Goal: Check status

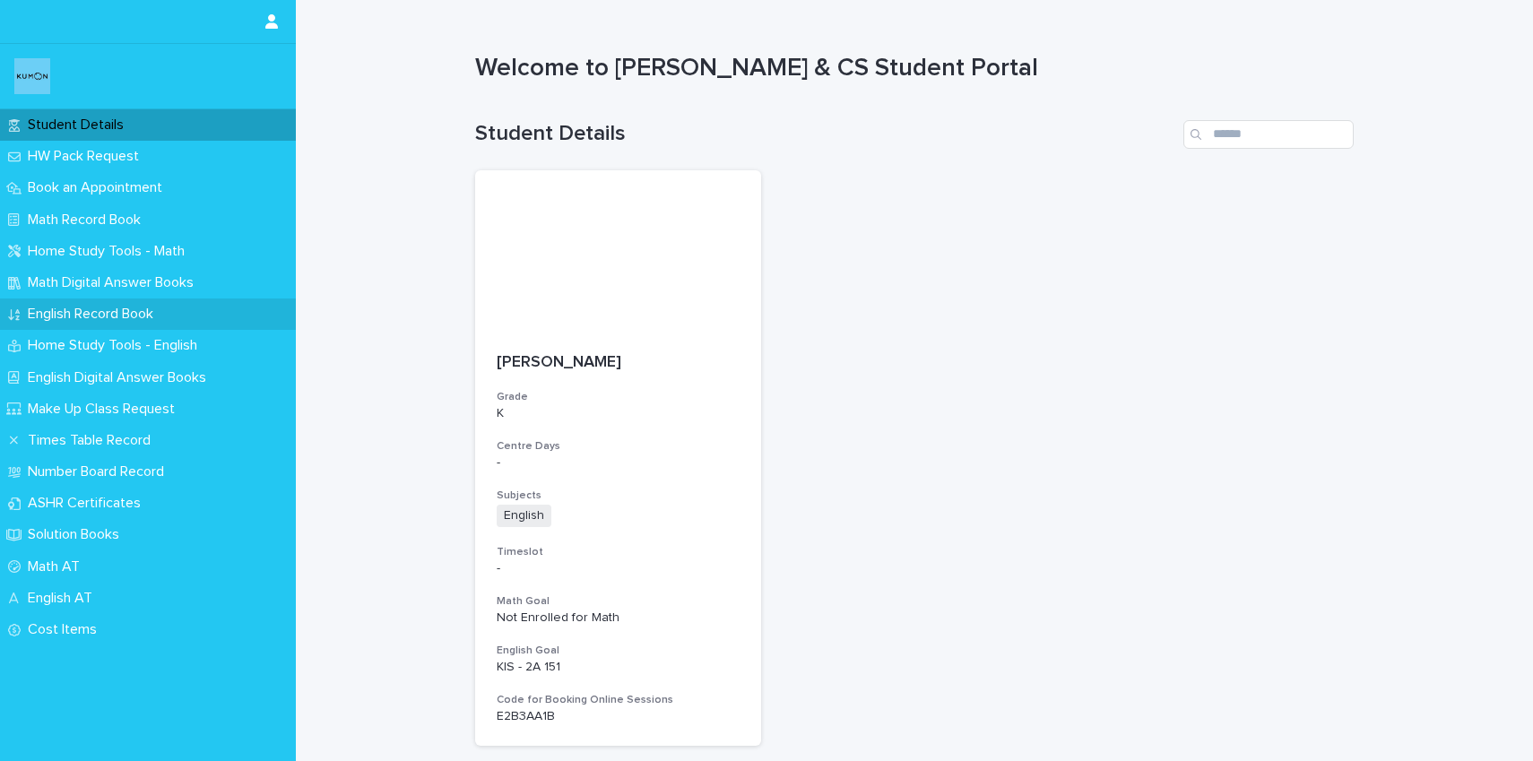
click at [135, 317] on p "English Record Book" at bounding box center [94, 314] width 147 height 17
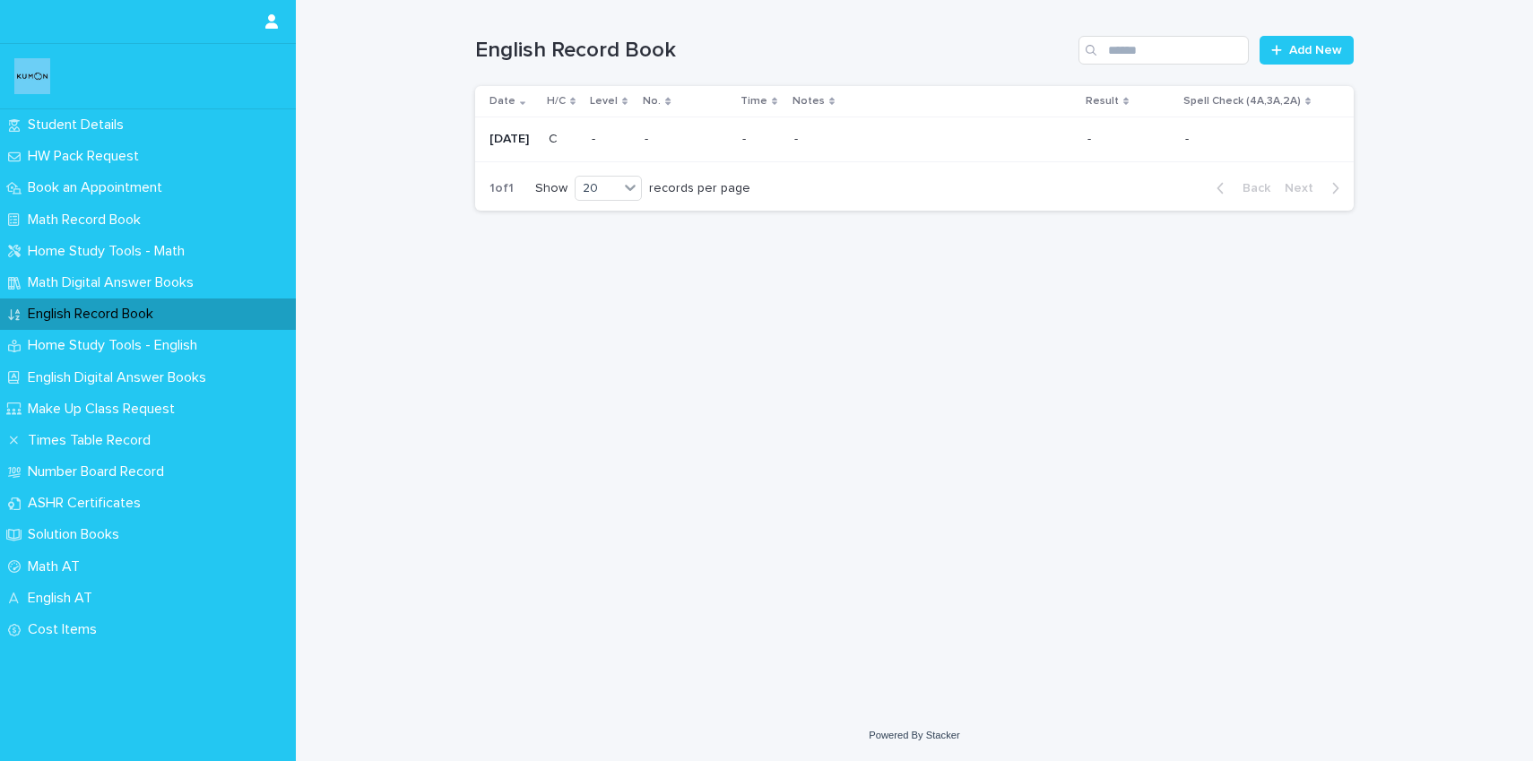
click at [523, 136] on p "[DATE]" at bounding box center [512, 139] width 45 height 15
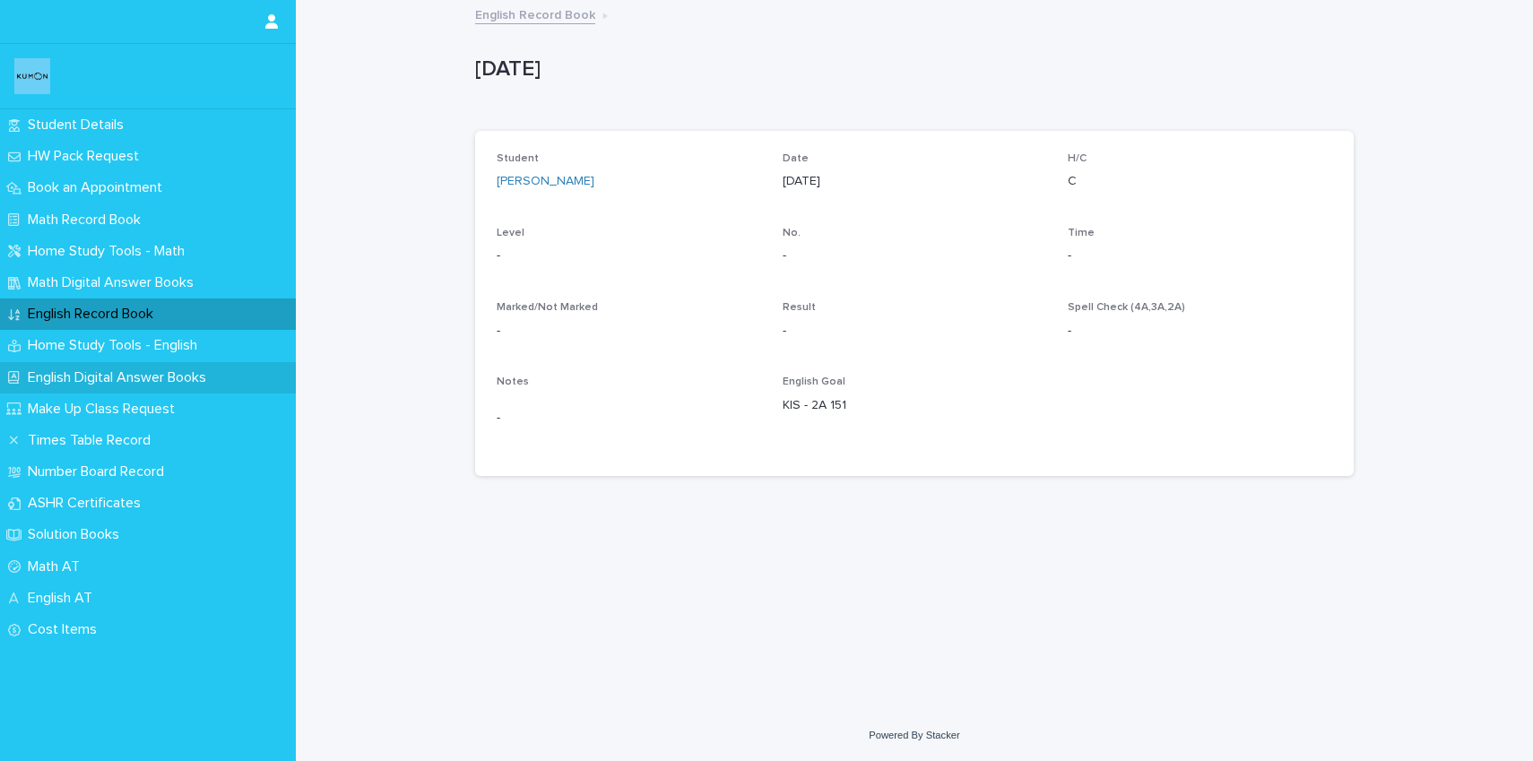
click at [107, 381] on p "English Digital Answer Books" at bounding box center [121, 377] width 200 height 17
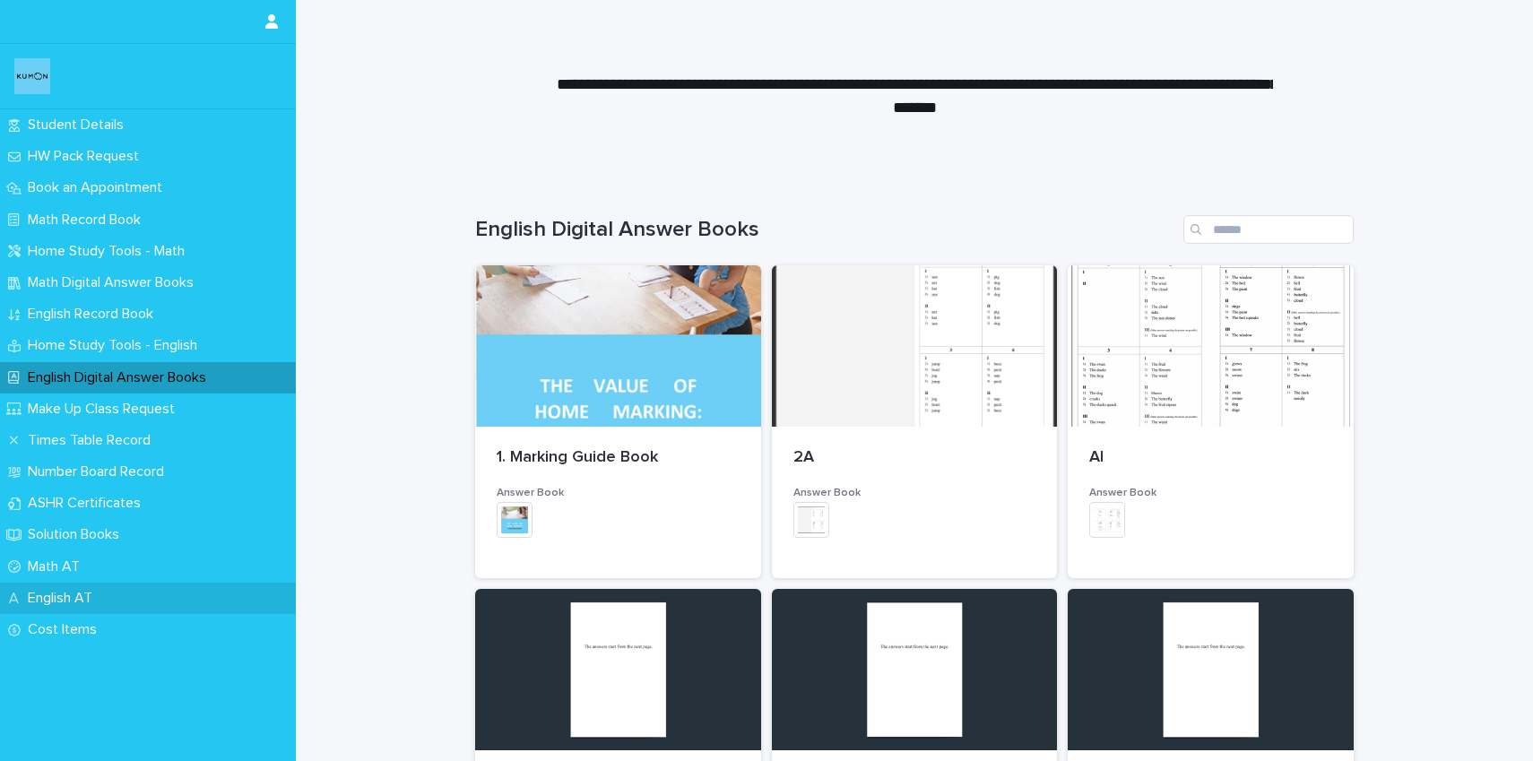
click at [100, 591] on p "English AT" at bounding box center [64, 598] width 86 height 17
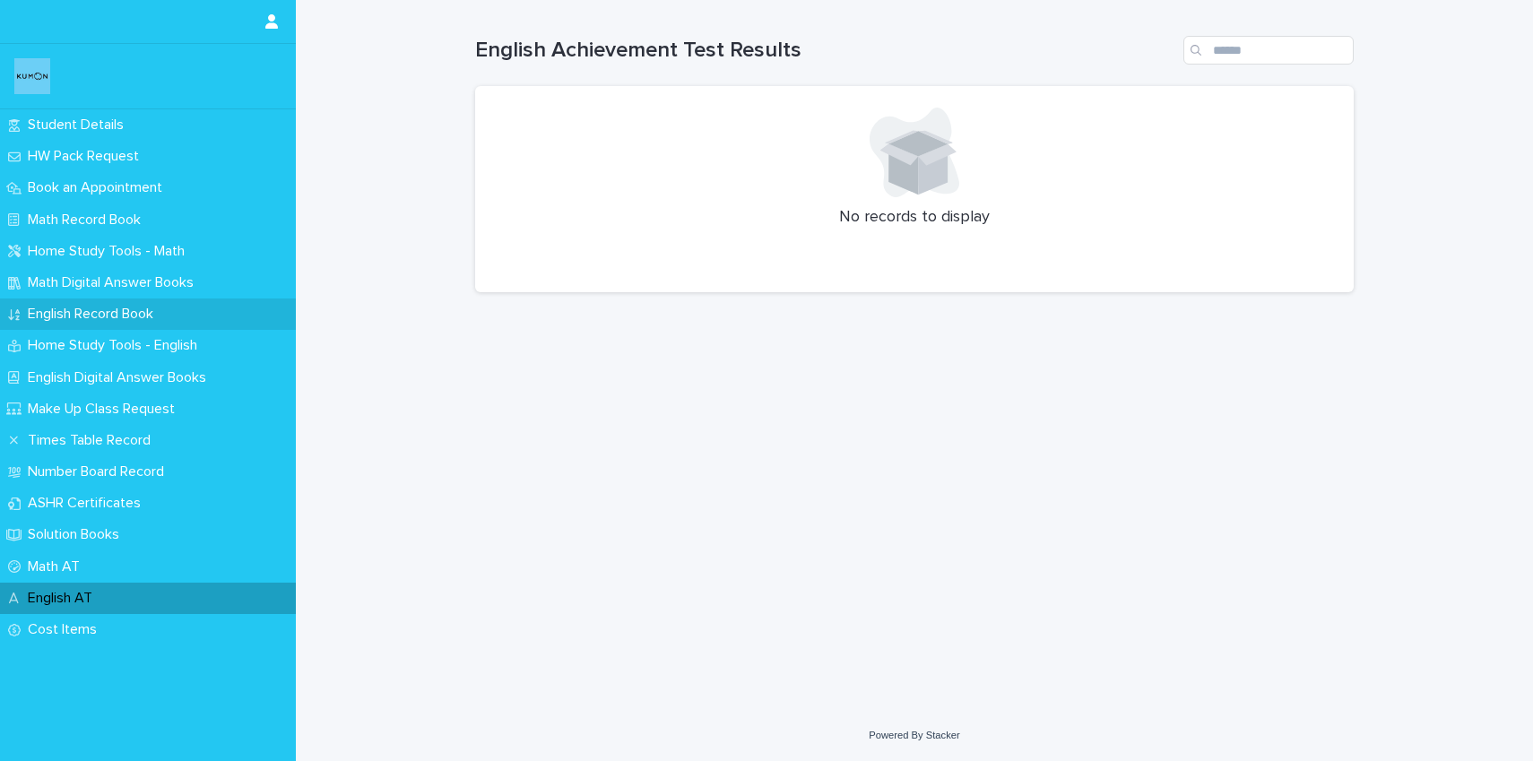
click at [134, 314] on p "English Record Book" at bounding box center [94, 314] width 147 height 17
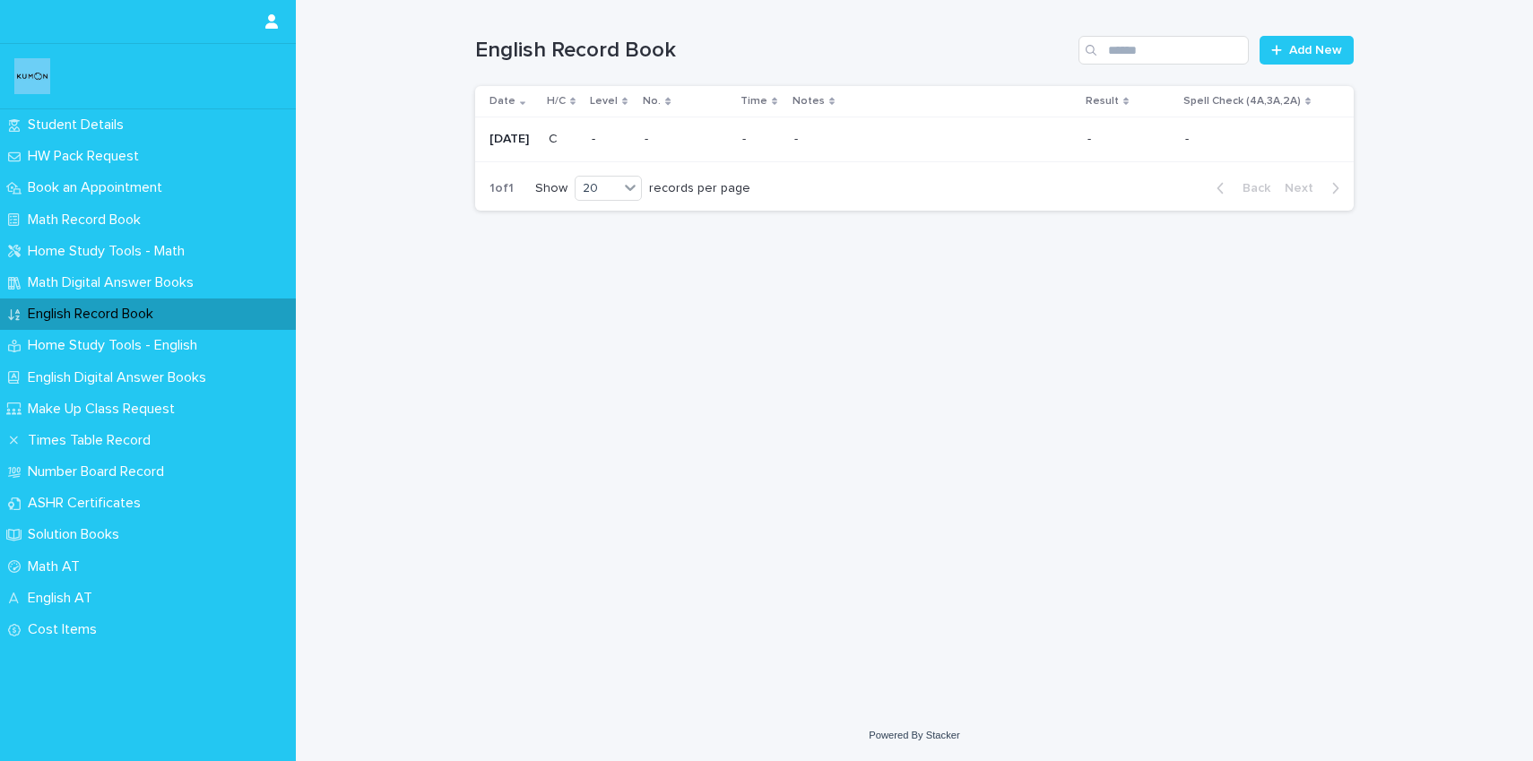
click at [1098, 138] on td "- -" at bounding box center [1129, 139] width 98 height 45
